Goal: Task Accomplishment & Management: Use online tool/utility

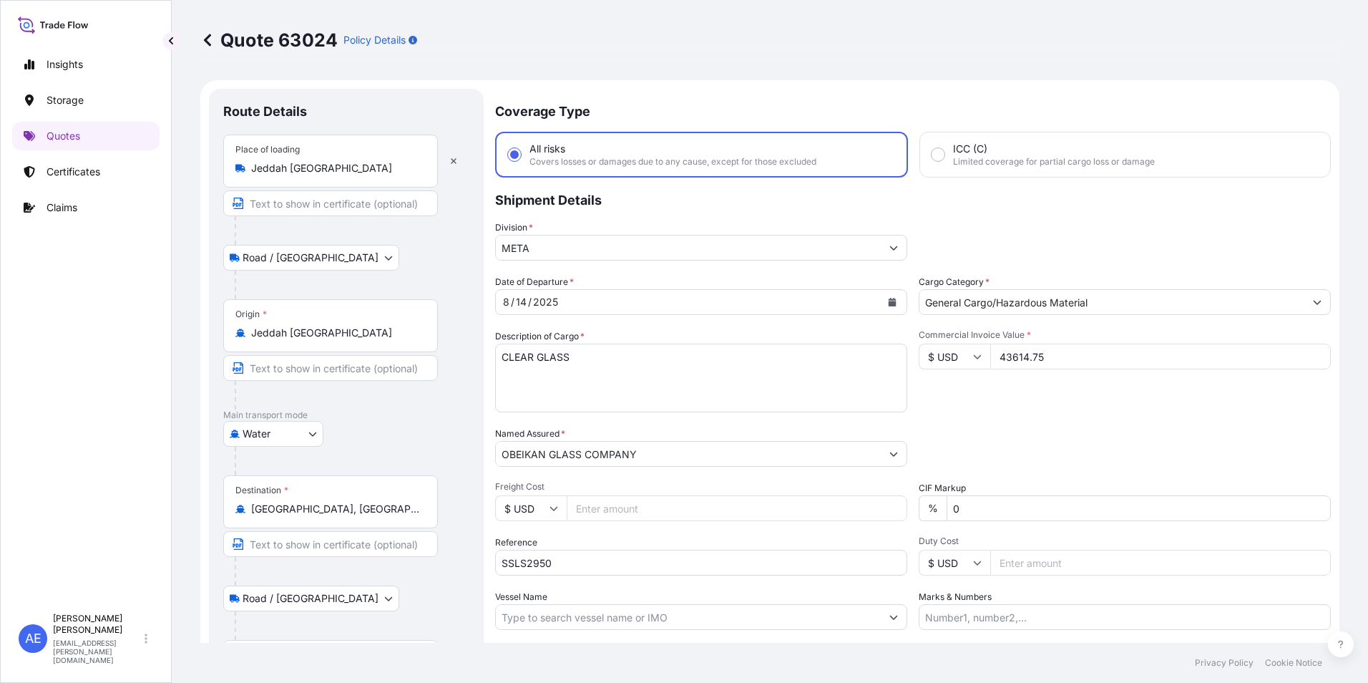
select select "Road / [GEOGRAPHIC_DATA]"
select select "Water"
select select "Road / [GEOGRAPHIC_DATA]"
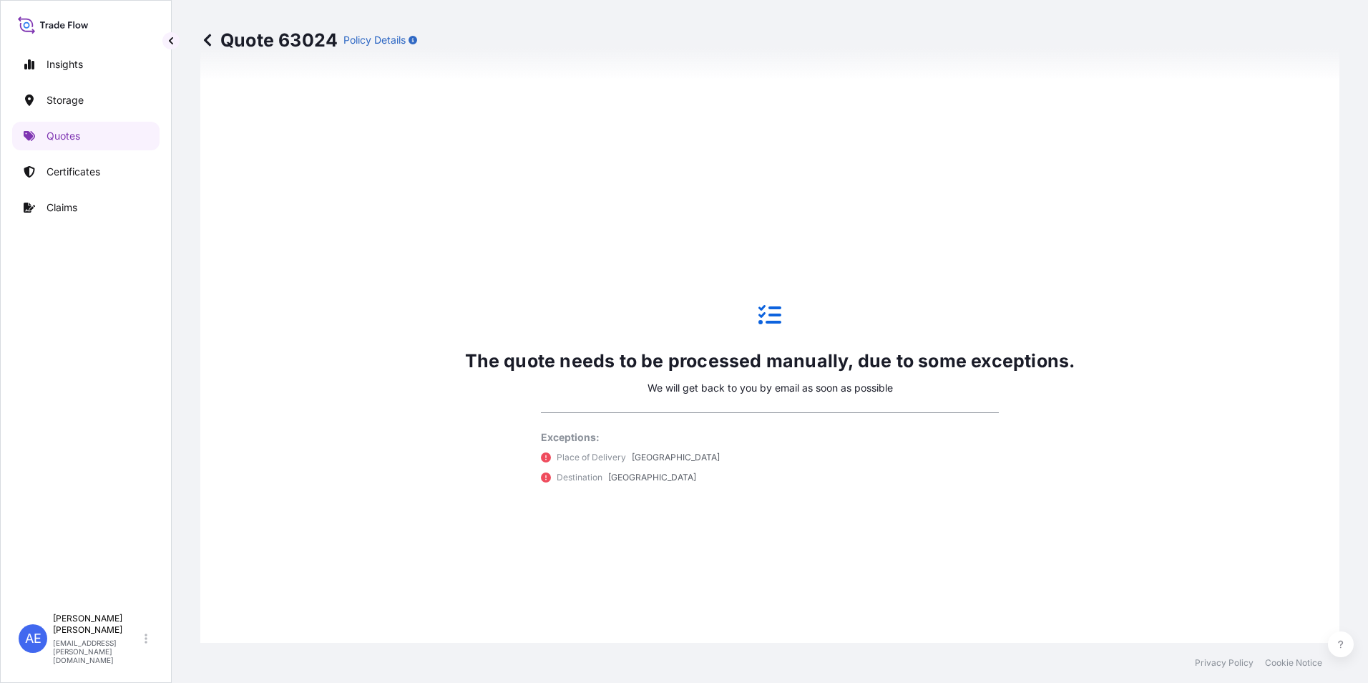
scroll to position [900, 0]
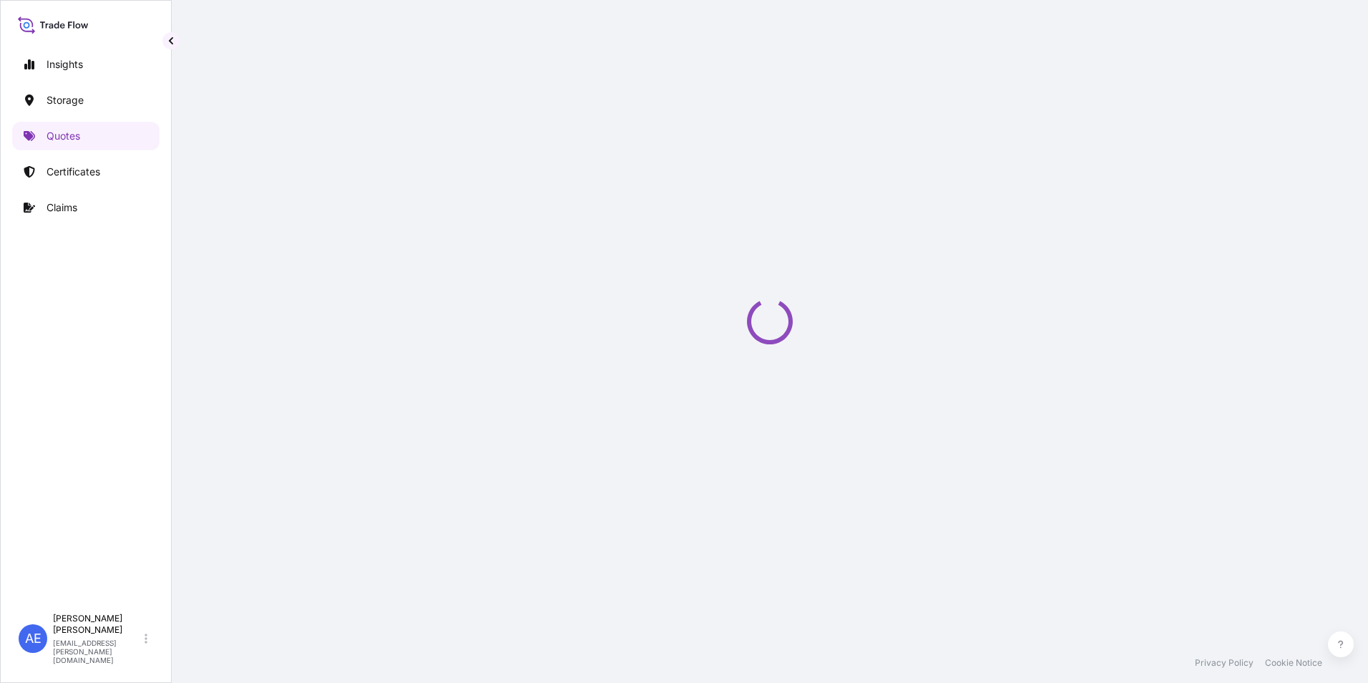
select select "Road / [GEOGRAPHIC_DATA]"
select select "Water"
select select "Road / [GEOGRAPHIC_DATA]"
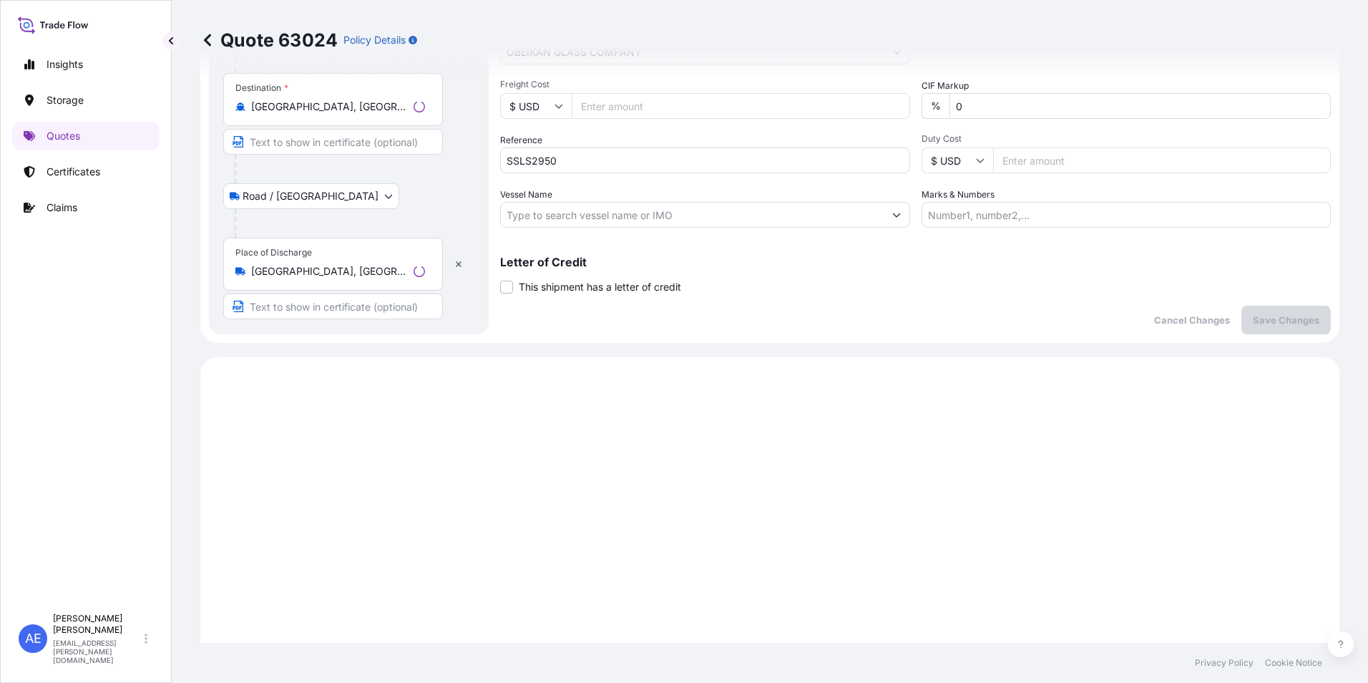
scroll to position [688, 0]
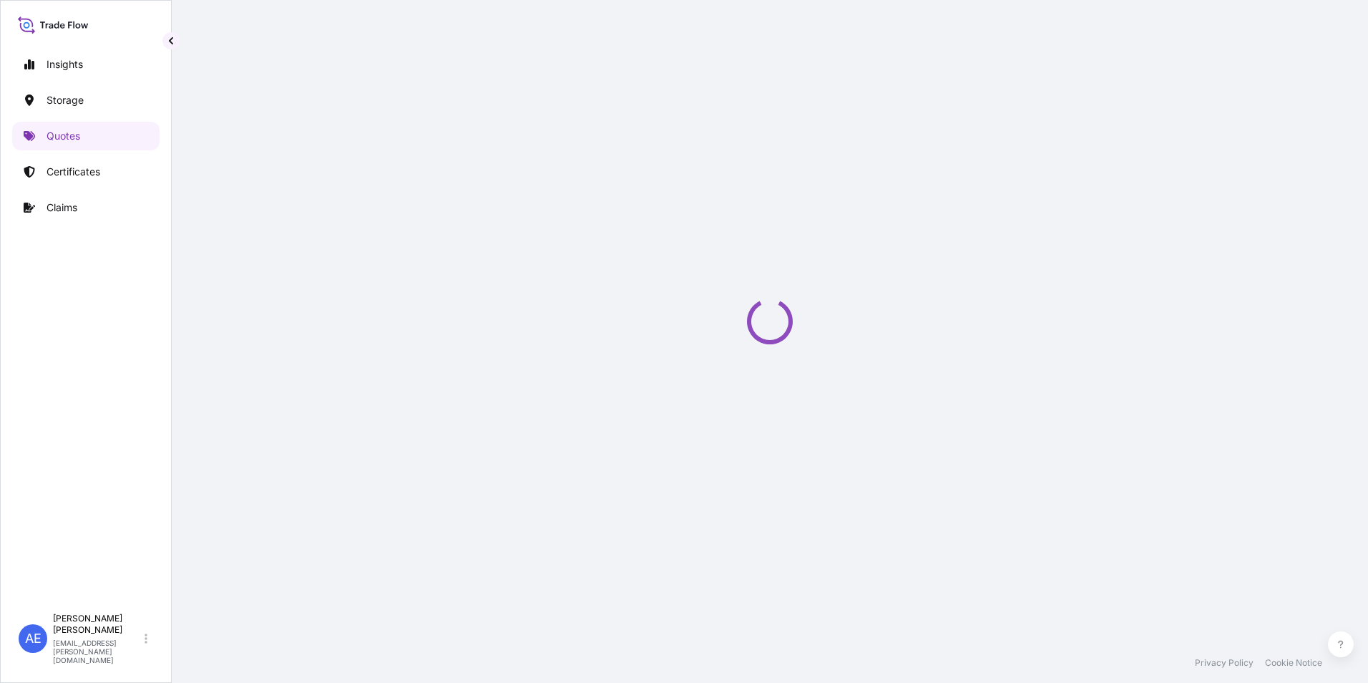
select select "Road / [GEOGRAPHIC_DATA]"
select select "Water"
select select "Road / [GEOGRAPHIC_DATA]"
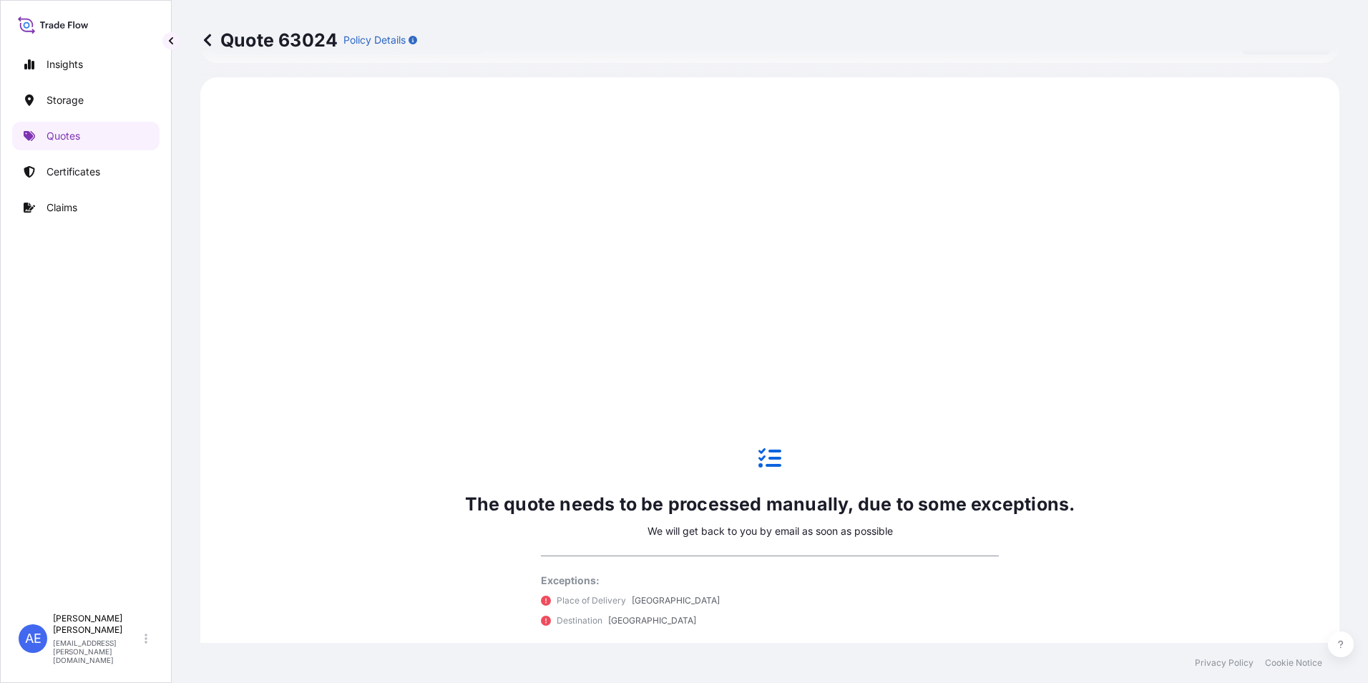
scroll to position [688, 0]
